Goal: Understand process/instructions: Learn how to perform a task or action

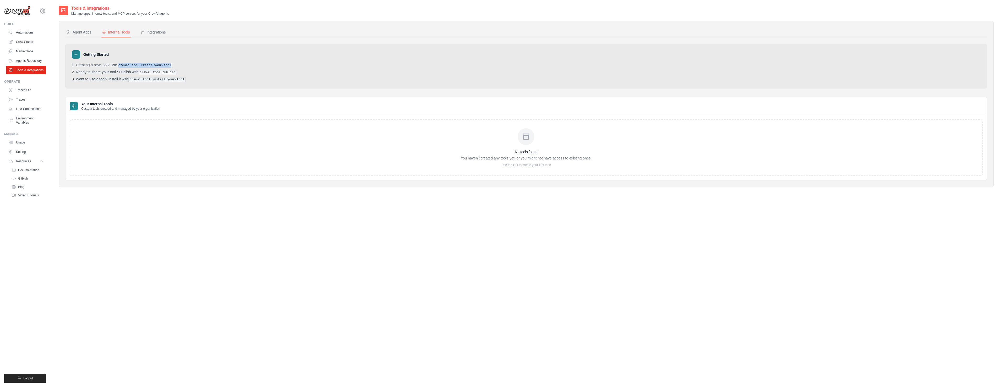
drag, startPoint x: 120, startPoint y: 66, endPoint x: 172, endPoint y: 65, distance: 52.4
click at [172, 65] on pre "crewai tool create your-tool" at bounding box center [145, 65] width 56 height 5
click at [151, 65] on pre "crewai tool create your-tool" at bounding box center [145, 65] width 56 height 5
drag, startPoint x: 119, startPoint y: 65, endPoint x: 174, endPoint y: 64, distance: 54.5
click at [174, 64] on li "Creating a new tool? Use crewai tool create your-tool" at bounding box center [526, 65] width 909 height 5
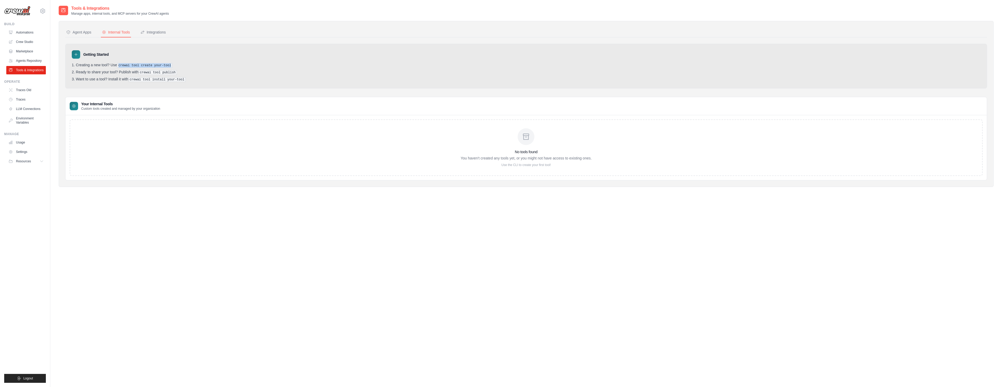
copy pre "crewai tool create your-tool"
